Goal: Navigation & Orientation: Find specific page/section

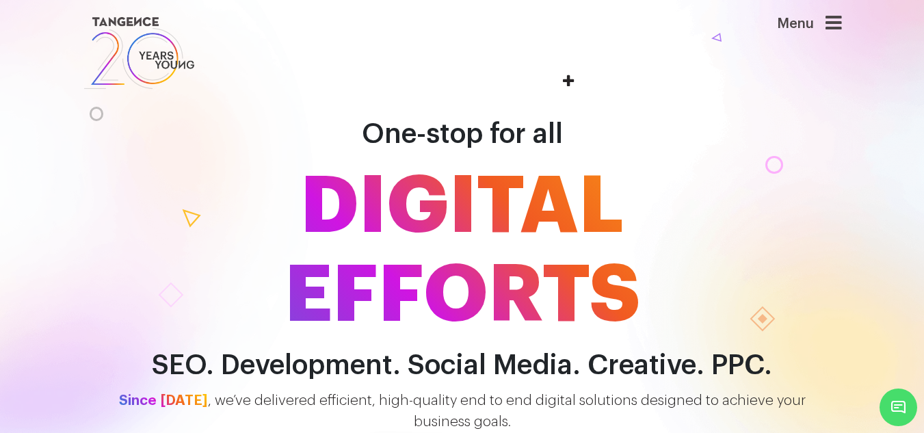
click at [839, 27] on icon at bounding box center [834, 23] width 16 height 19
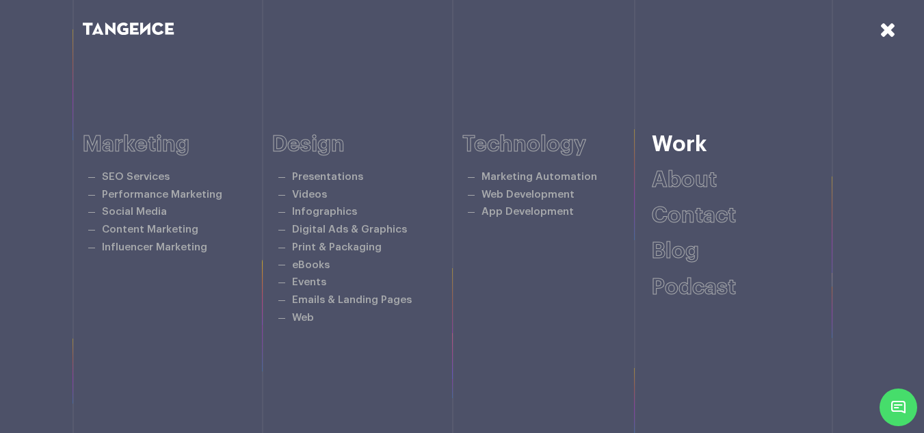
click at [700, 145] on link "Work" at bounding box center [679, 144] width 55 height 22
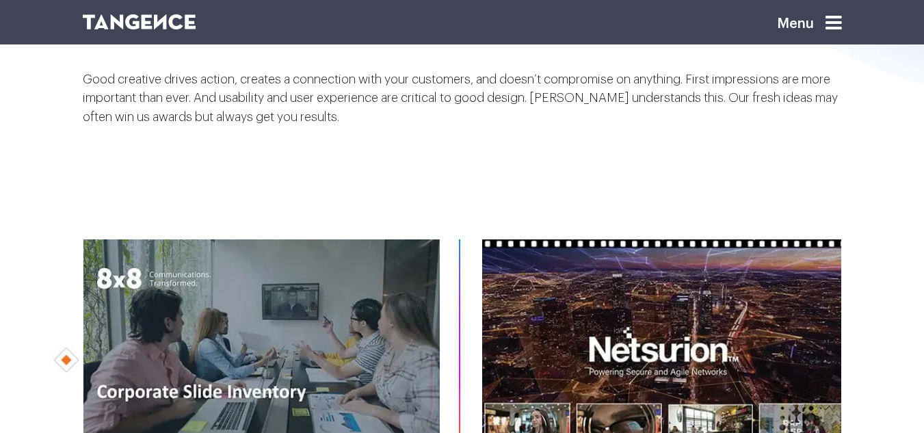
scroll to position [274, 0]
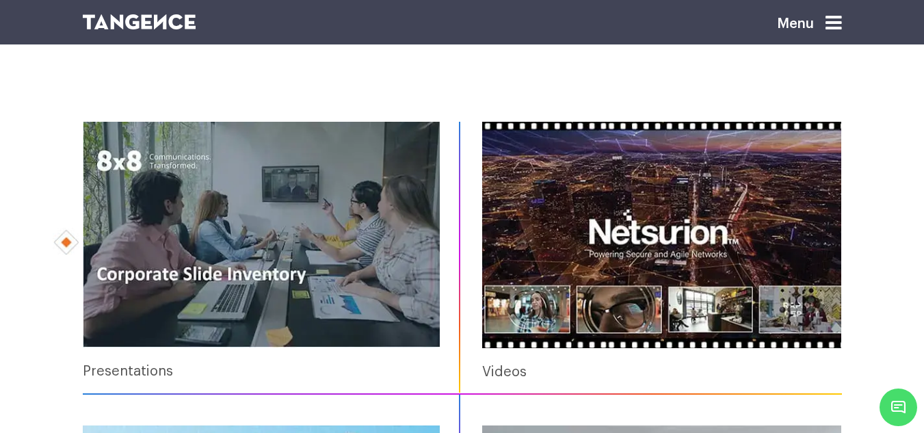
click at [599, 222] on img at bounding box center [661, 235] width 359 height 227
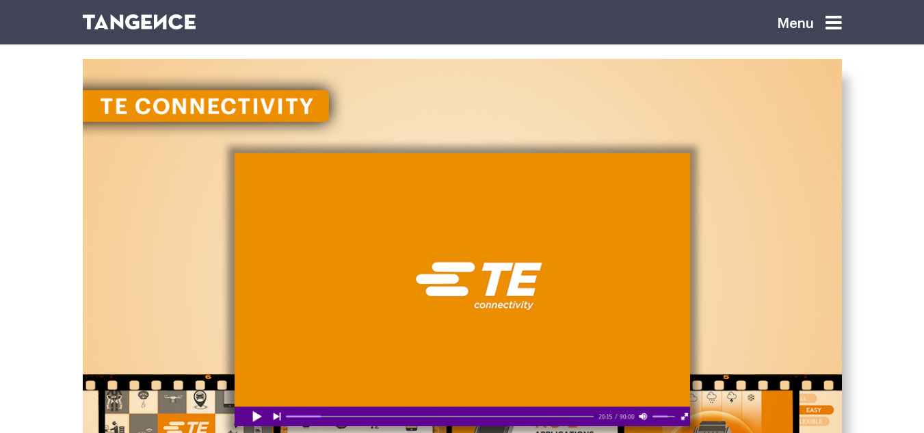
scroll to position [1505, 0]
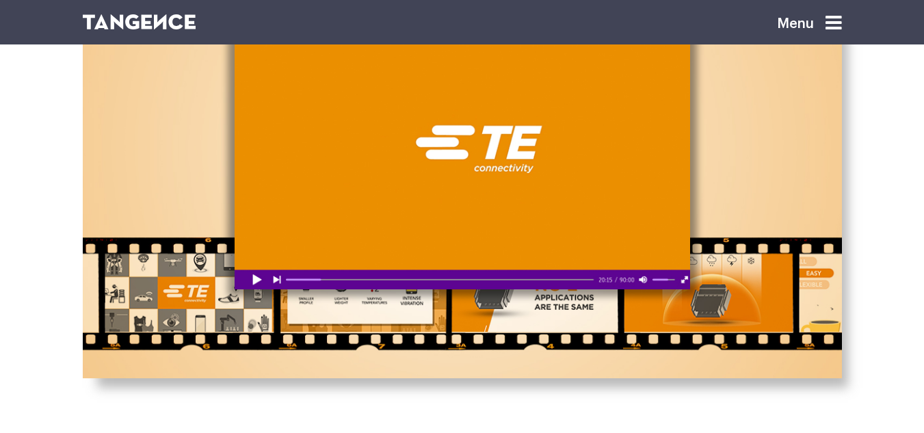
click at [259, 279] on div at bounding box center [463, 153] width 456 height 274
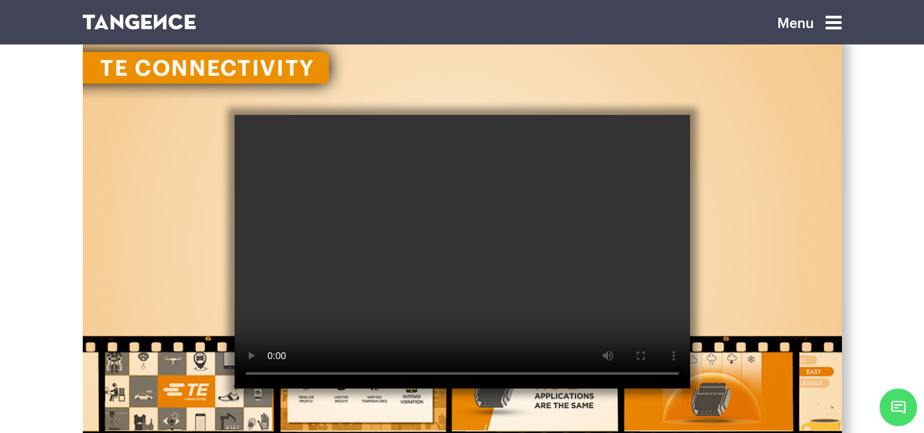
scroll to position [1437, 0]
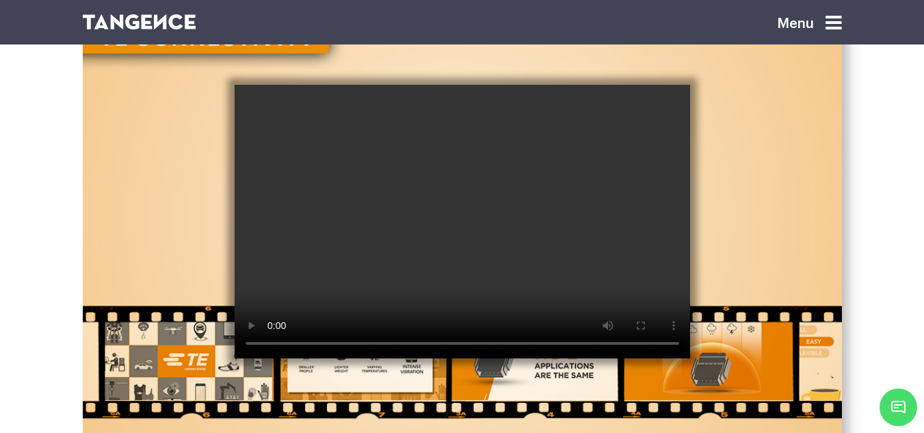
click at [757, 171] on img at bounding box center [462, 218] width 759 height 456
click at [770, 192] on img at bounding box center [462, 218] width 759 height 456
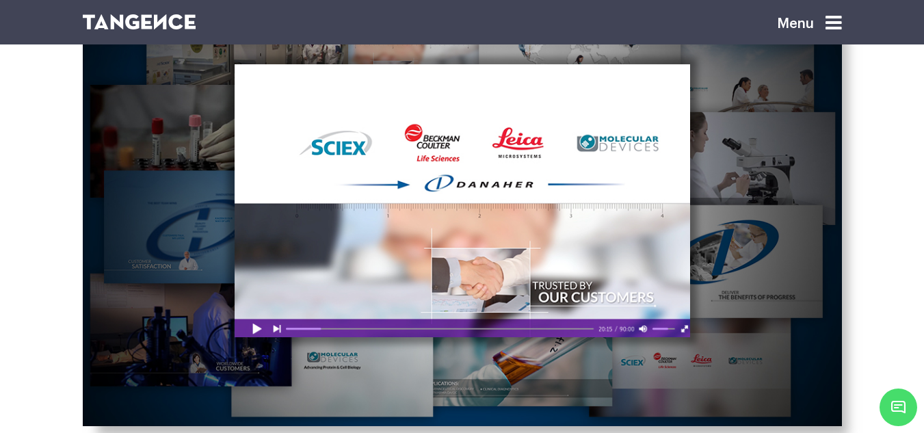
scroll to position [1984, 0]
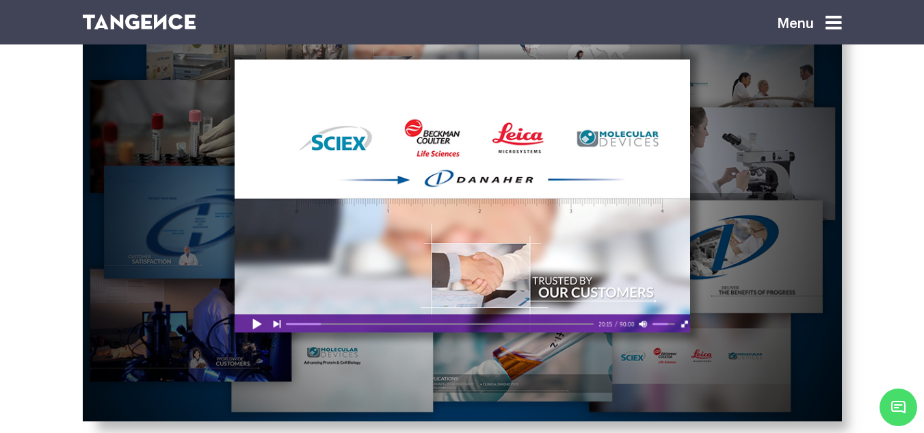
click at [258, 322] on div at bounding box center [463, 197] width 456 height 274
